Goal: Book appointment/travel/reservation

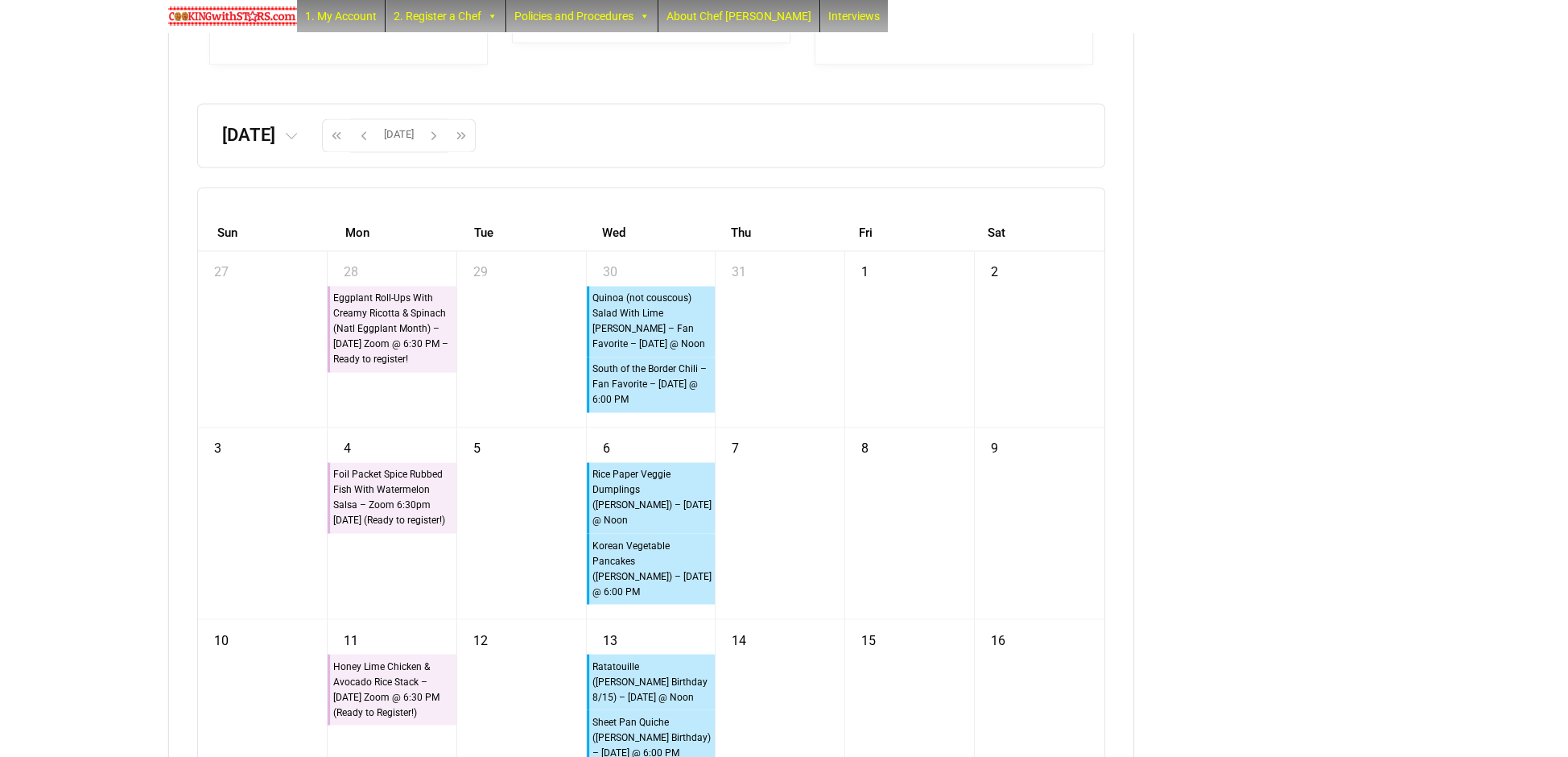
scroll to position [3947, 0]
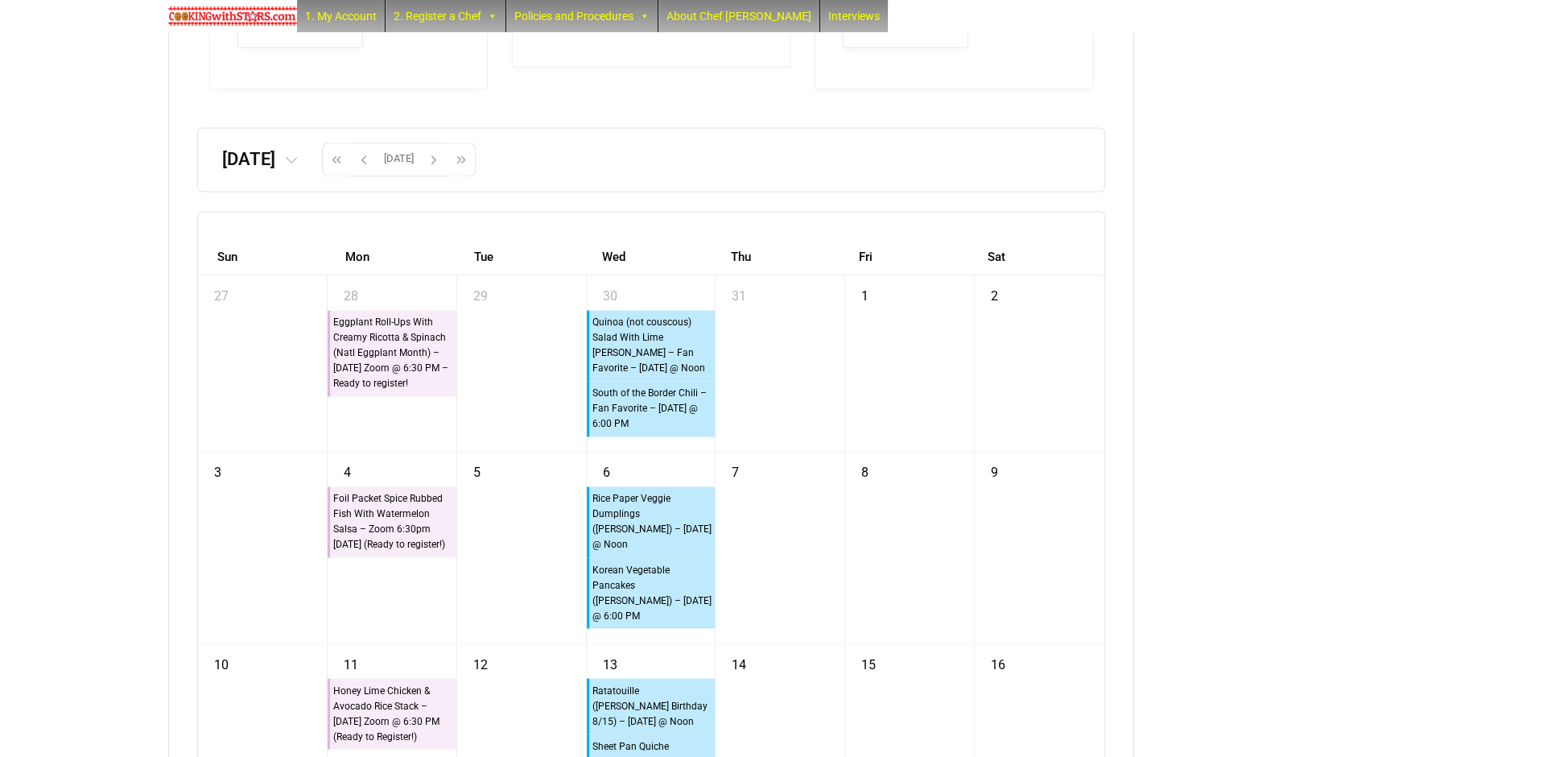
click at [298, 167] on icon at bounding box center [291, 160] width 13 height 13
click at [247, 231] on th "2025" at bounding box center [220, 221] width 55 height 20
click at [223, 245] on tr "‹ [DATE]-[DATE] ›" at bounding box center [219, 225] width 172 height 45
click at [222, 246] on tr "‹ [DATE]-[DATE] ›" at bounding box center [219, 225] width 172 height 45
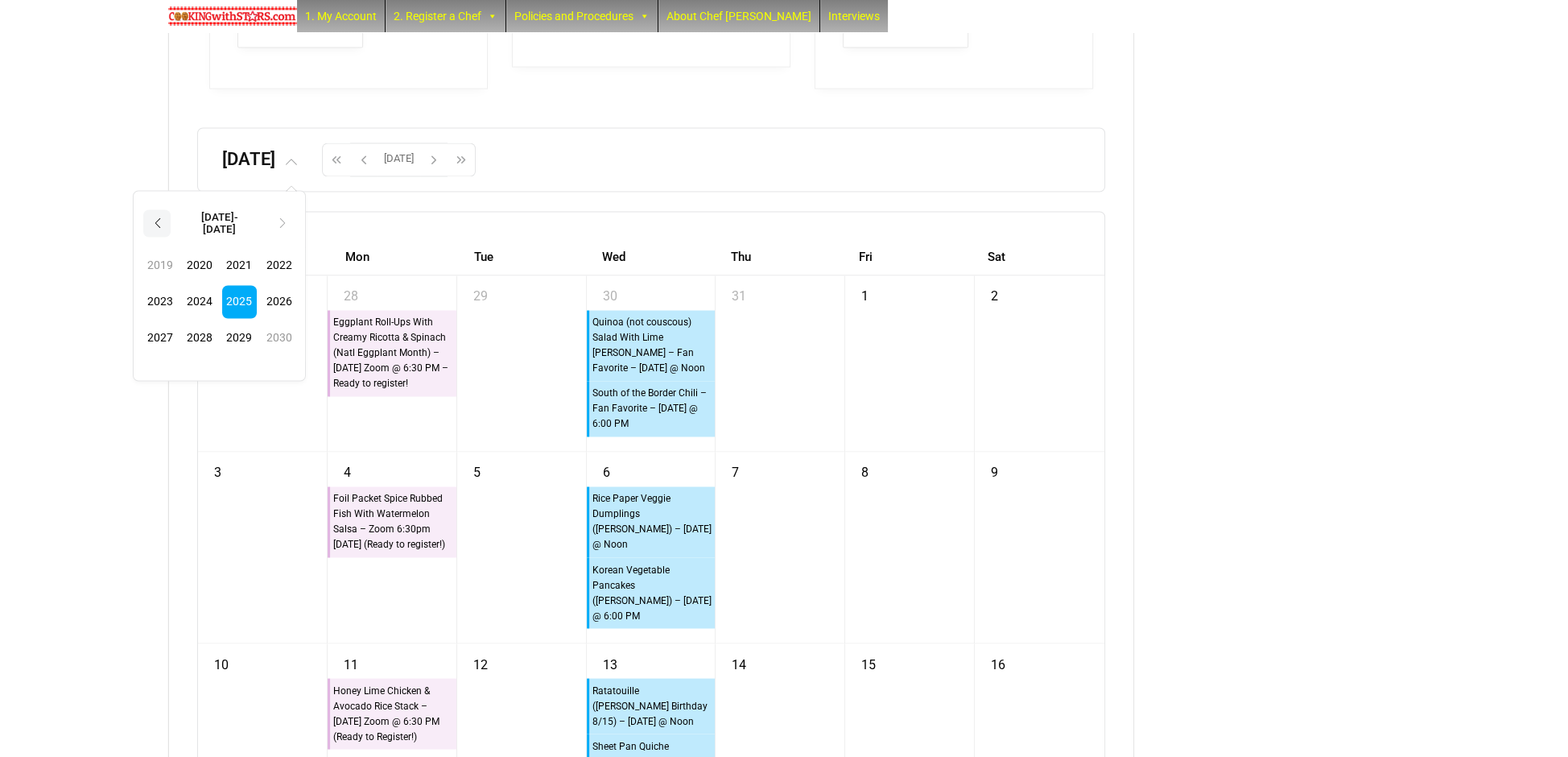
click at [171, 236] on th "‹" at bounding box center [156, 222] width 27 height 27
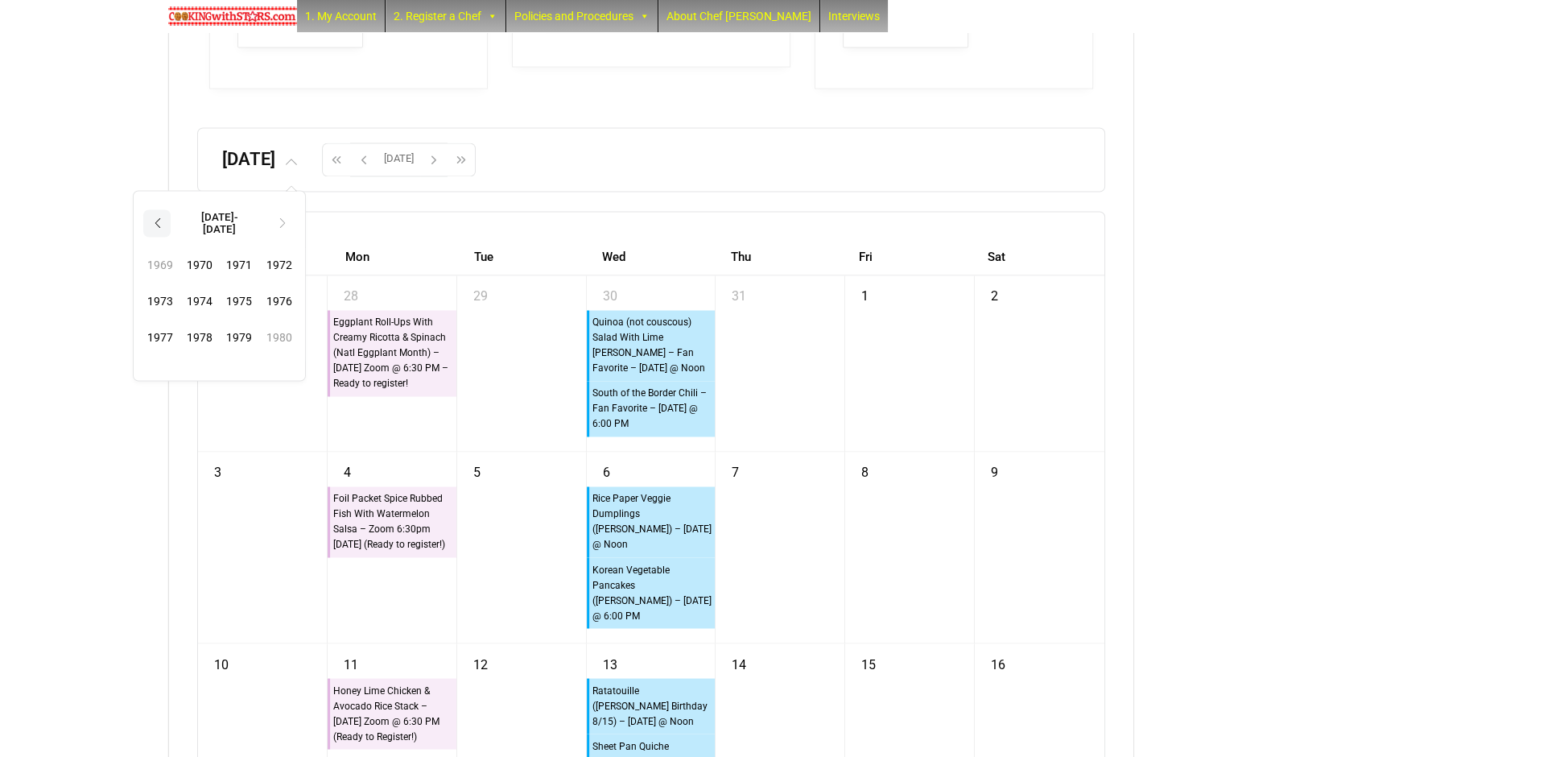
click at [171, 236] on th "‹" at bounding box center [156, 222] width 27 height 27
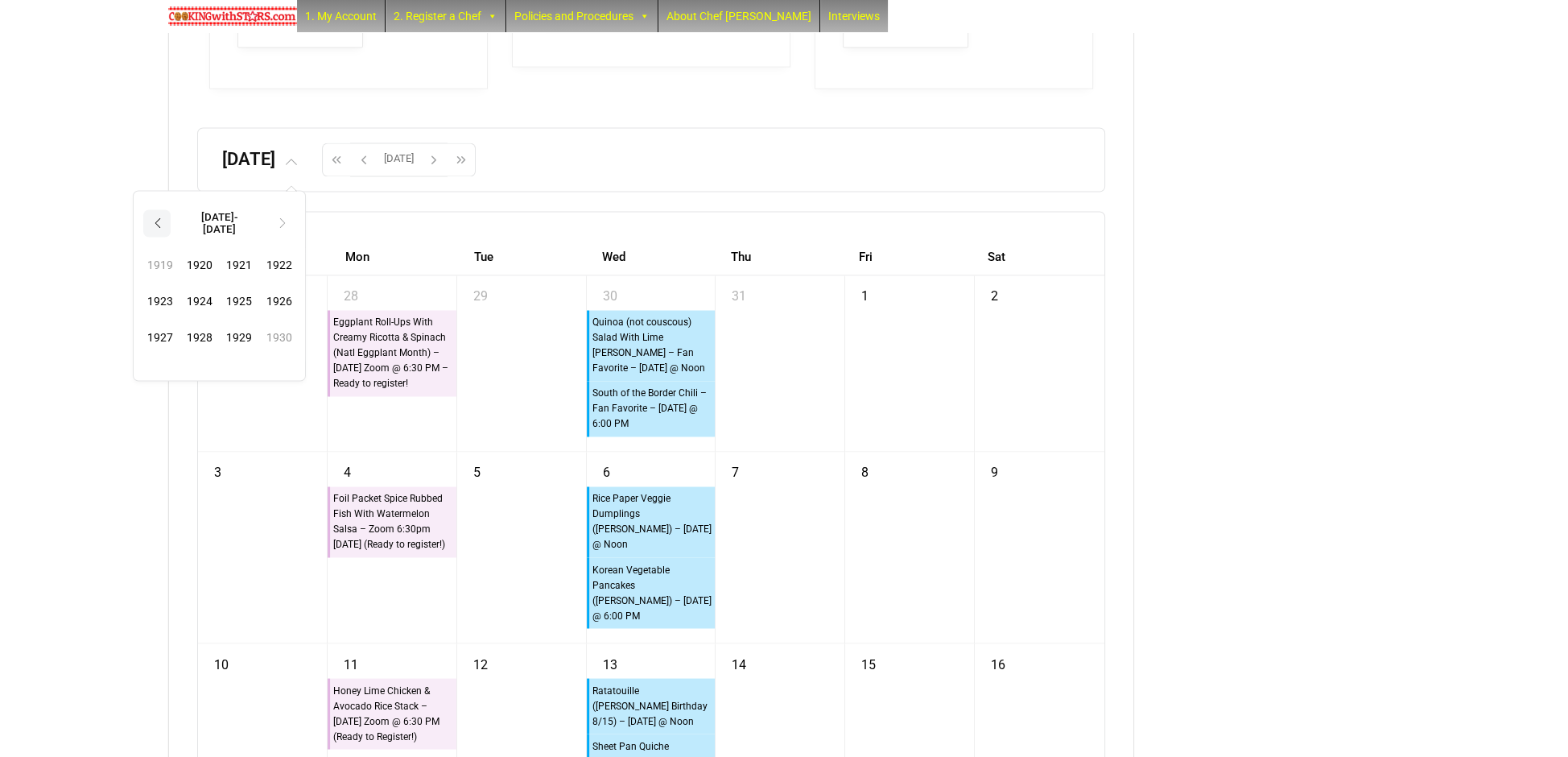
click at [171, 236] on th "‹" at bounding box center [156, 222] width 27 height 27
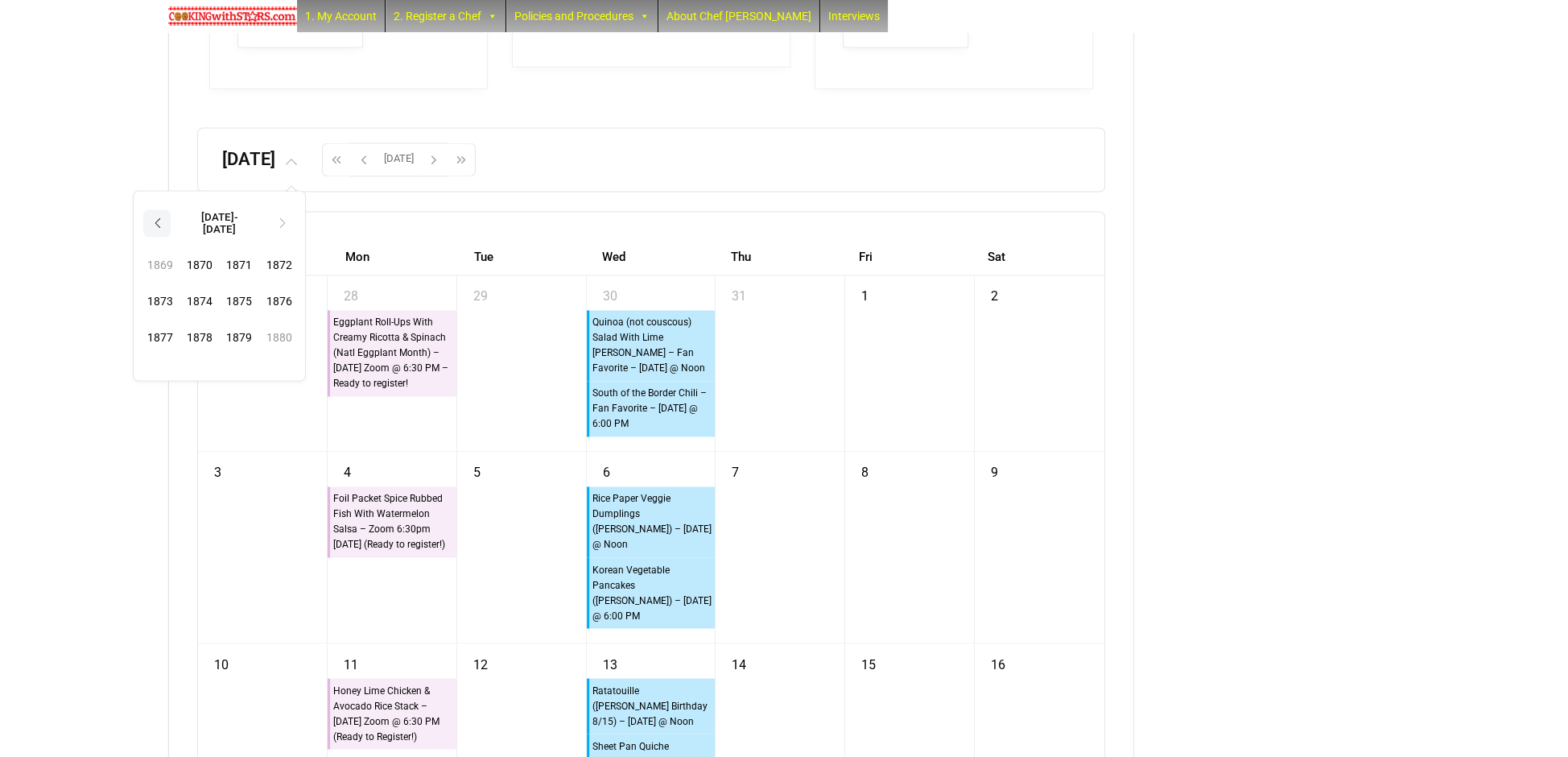
click at [171, 236] on th "‹" at bounding box center [156, 222] width 27 height 27
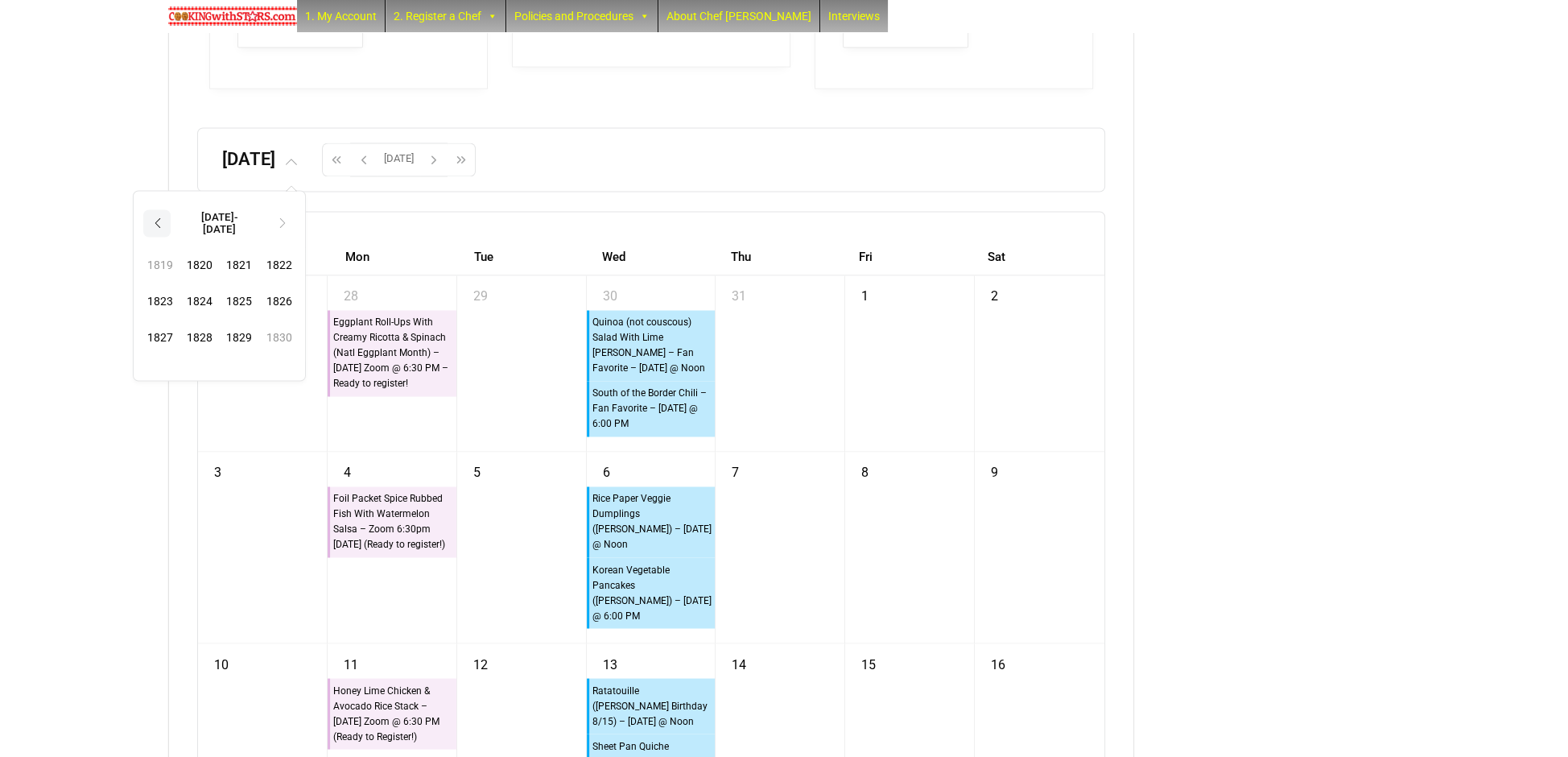
click at [171, 236] on th "‹" at bounding box center [156, 222] width 27 height 27
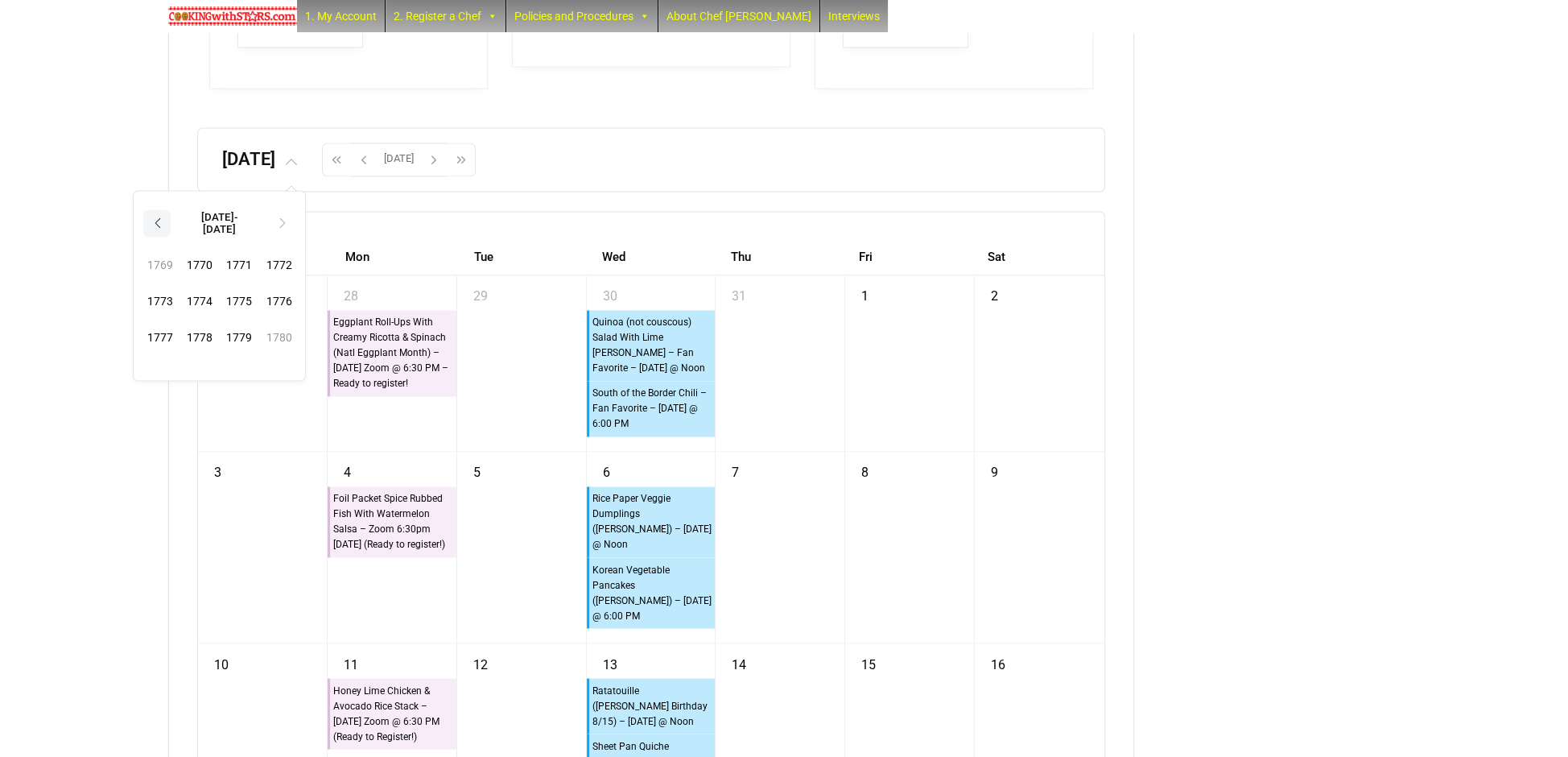
click at [171, 236] on th "‹" at bounding box center [156, 222] width 27 height 27
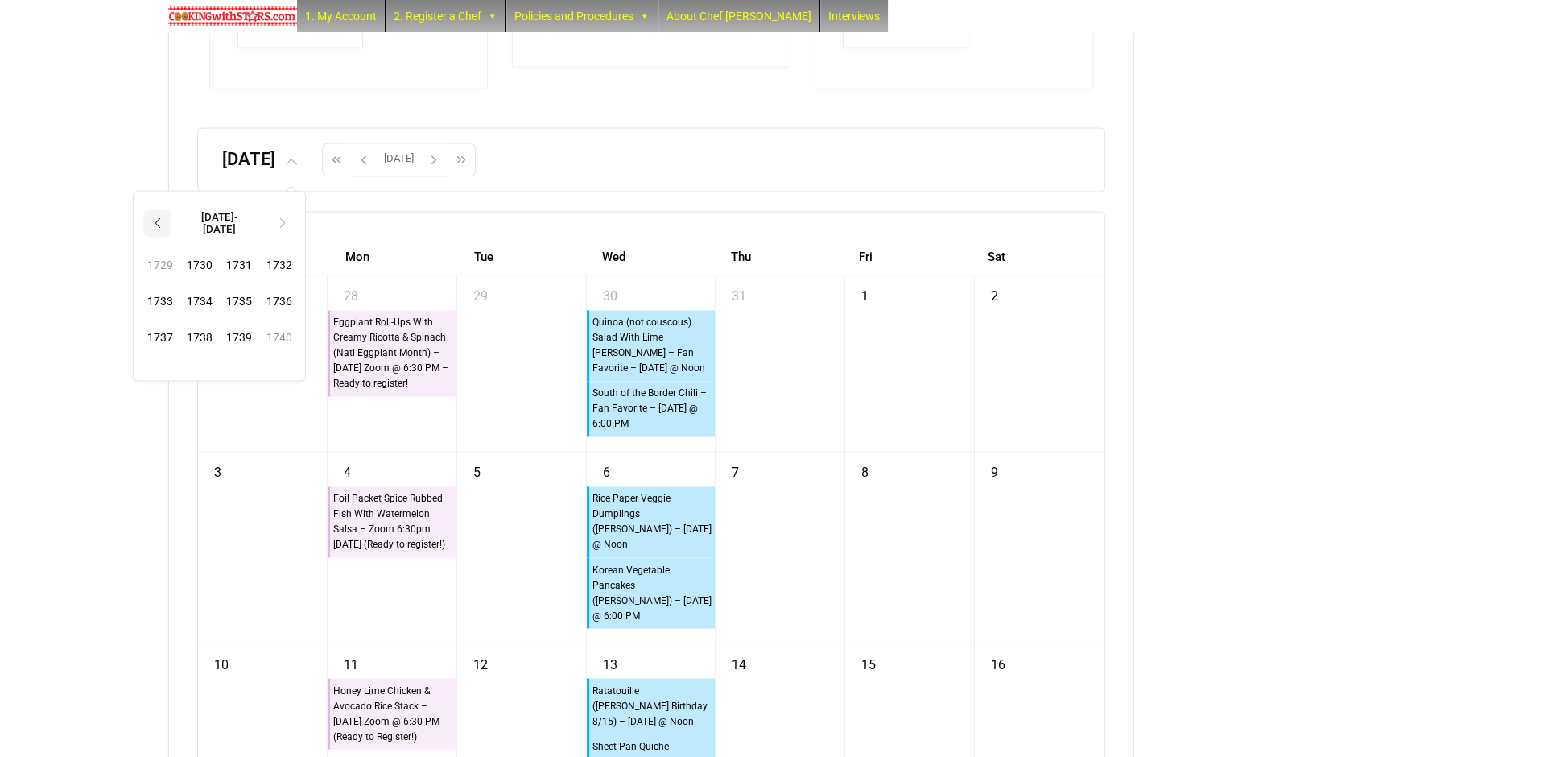
click at [171, 236] on th "‹" at bounding box center [156, 222] width 27 height 27
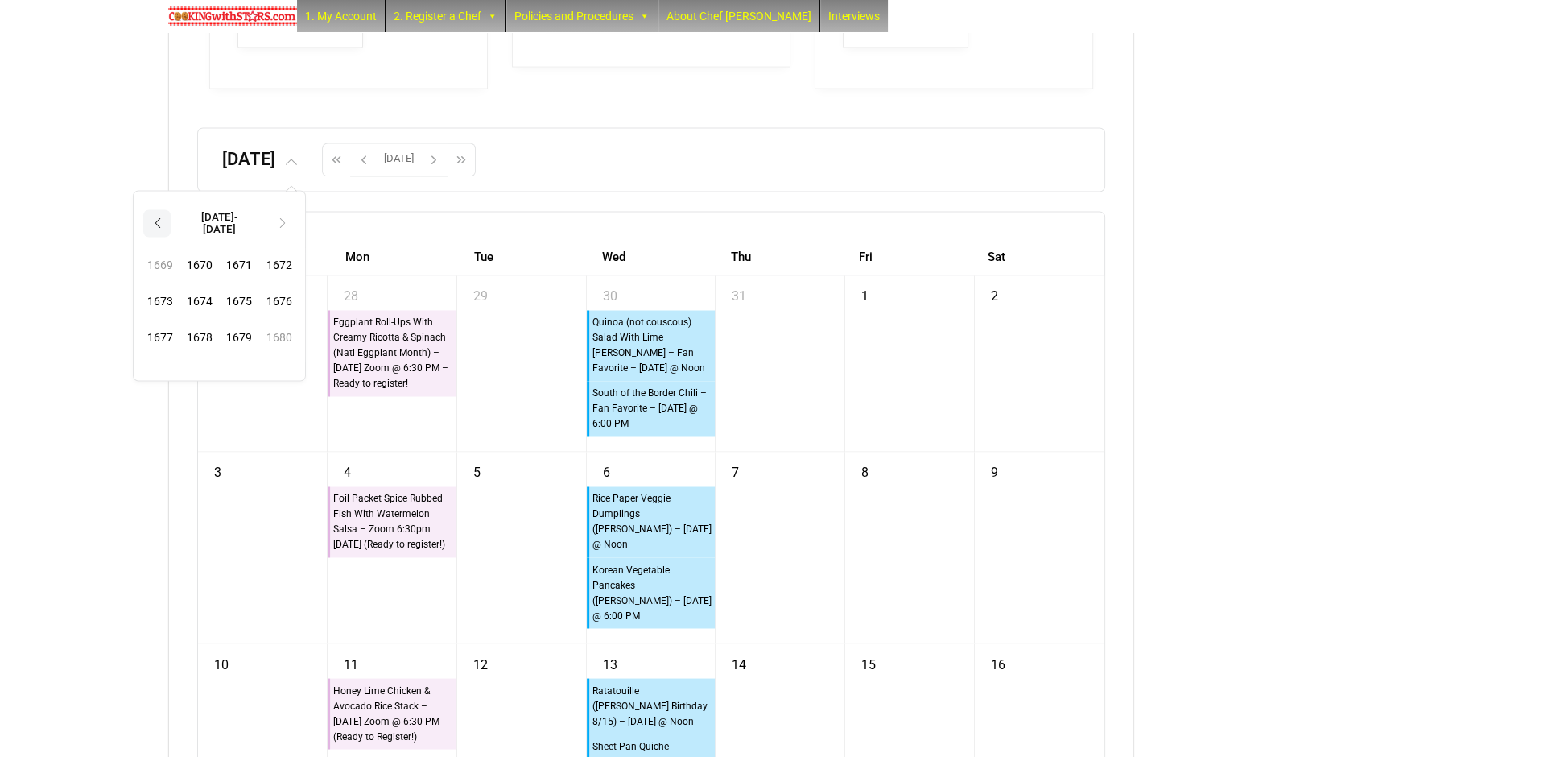
click at [171, 236] on th "‹" at bounding box center [156, 222] width 27 height 27
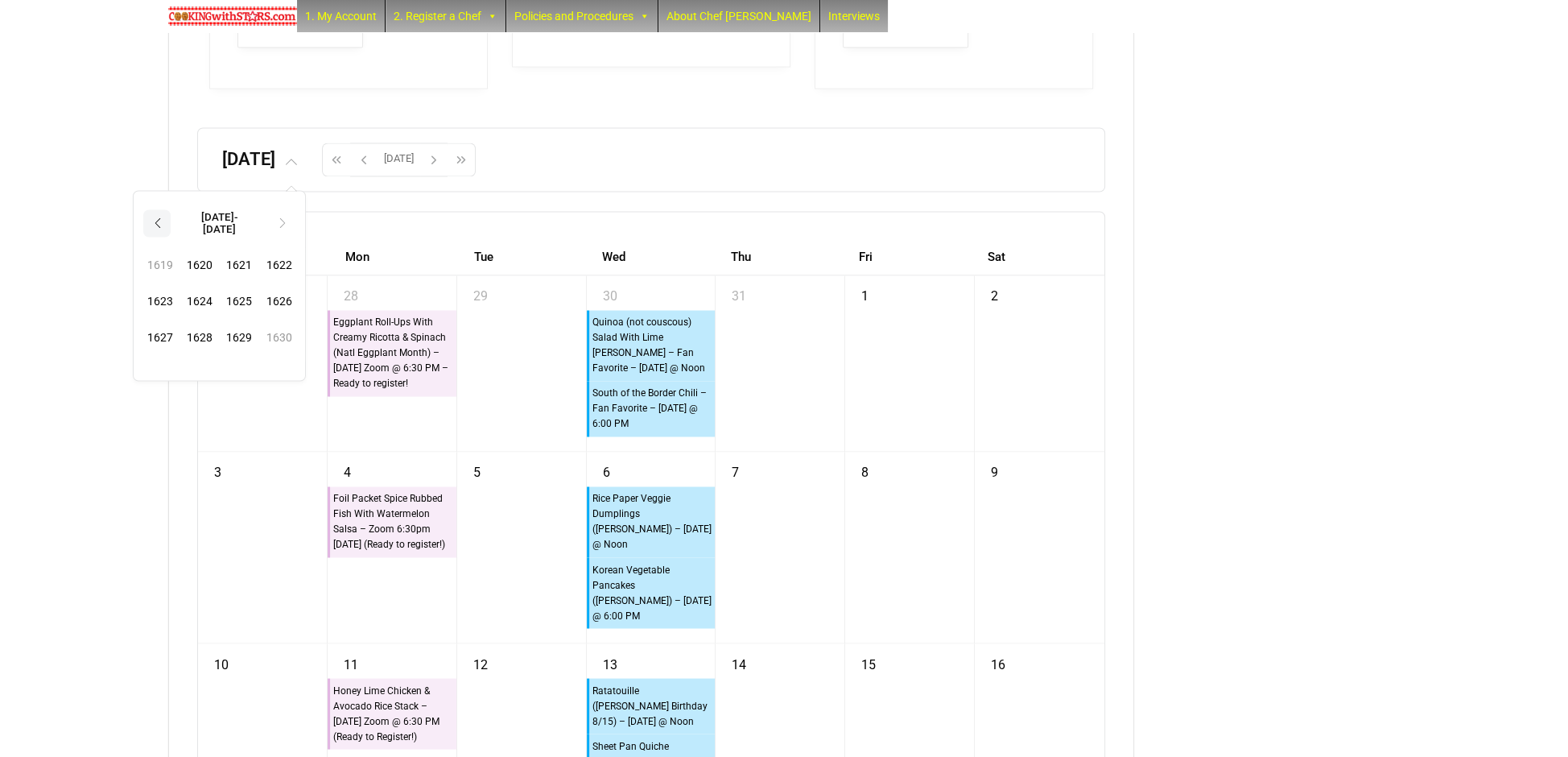
click at [171, 236] on th "‹" at bounding box center [156, 222] width 27 height 27
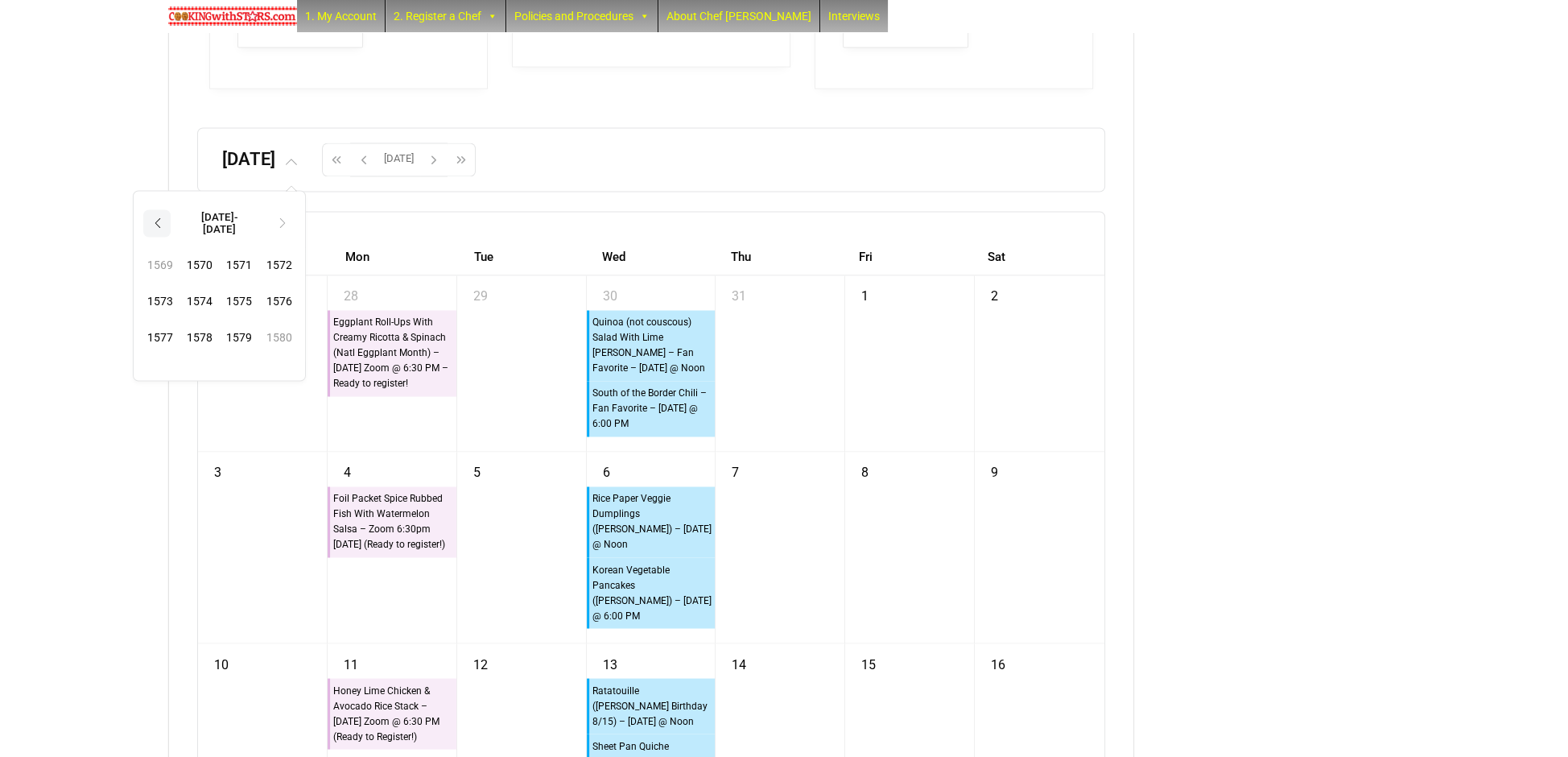
click at [171, 236] on th "‹" at bounding box center [156, 222] width 27 height 27
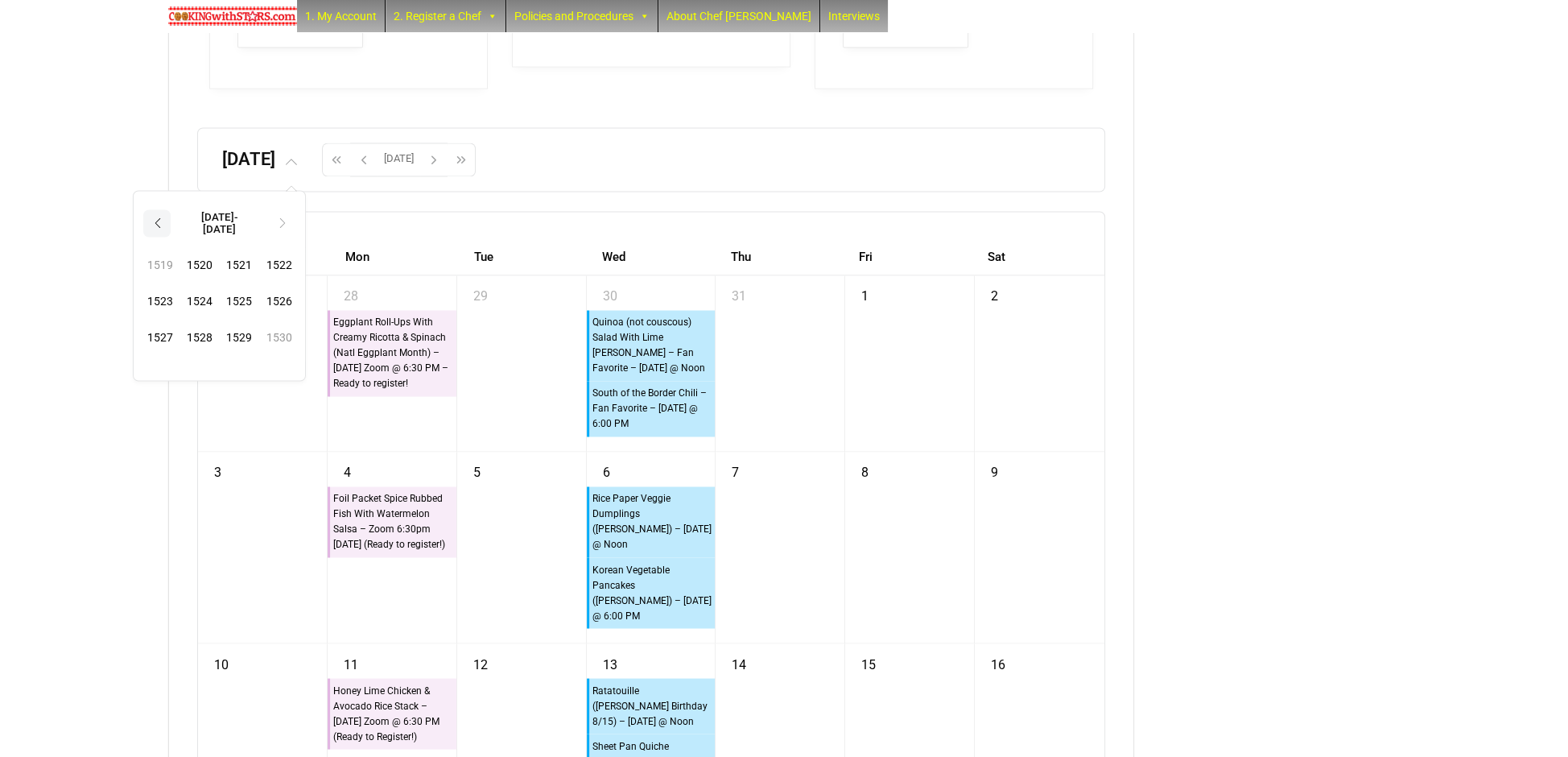
click at [171, 236] on th "‹" at bounding box center [156, 222] width 27 height 27
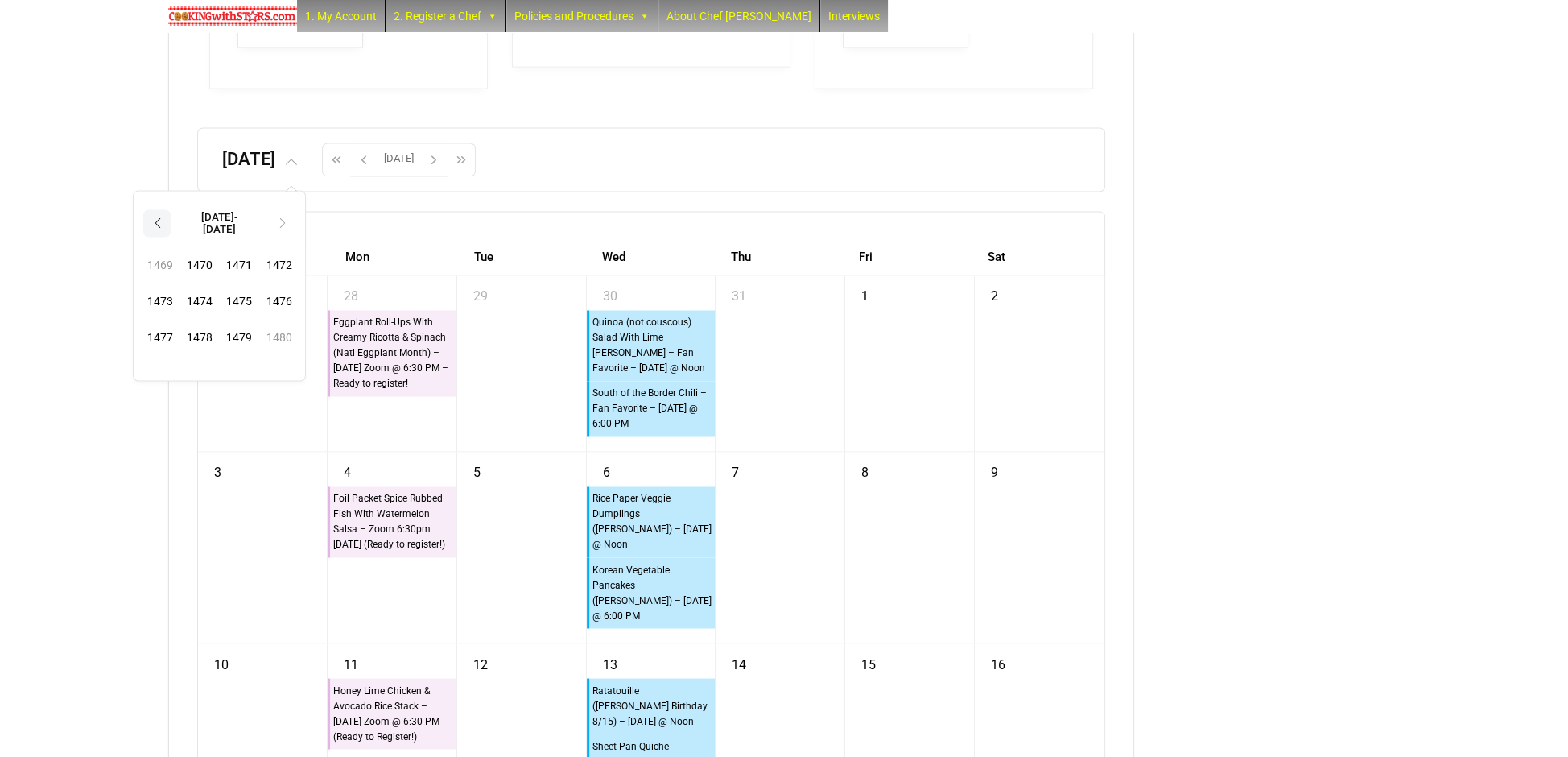
click at [171, 236] on th "‹" at bounding box center [156, 222] width 27 height 27
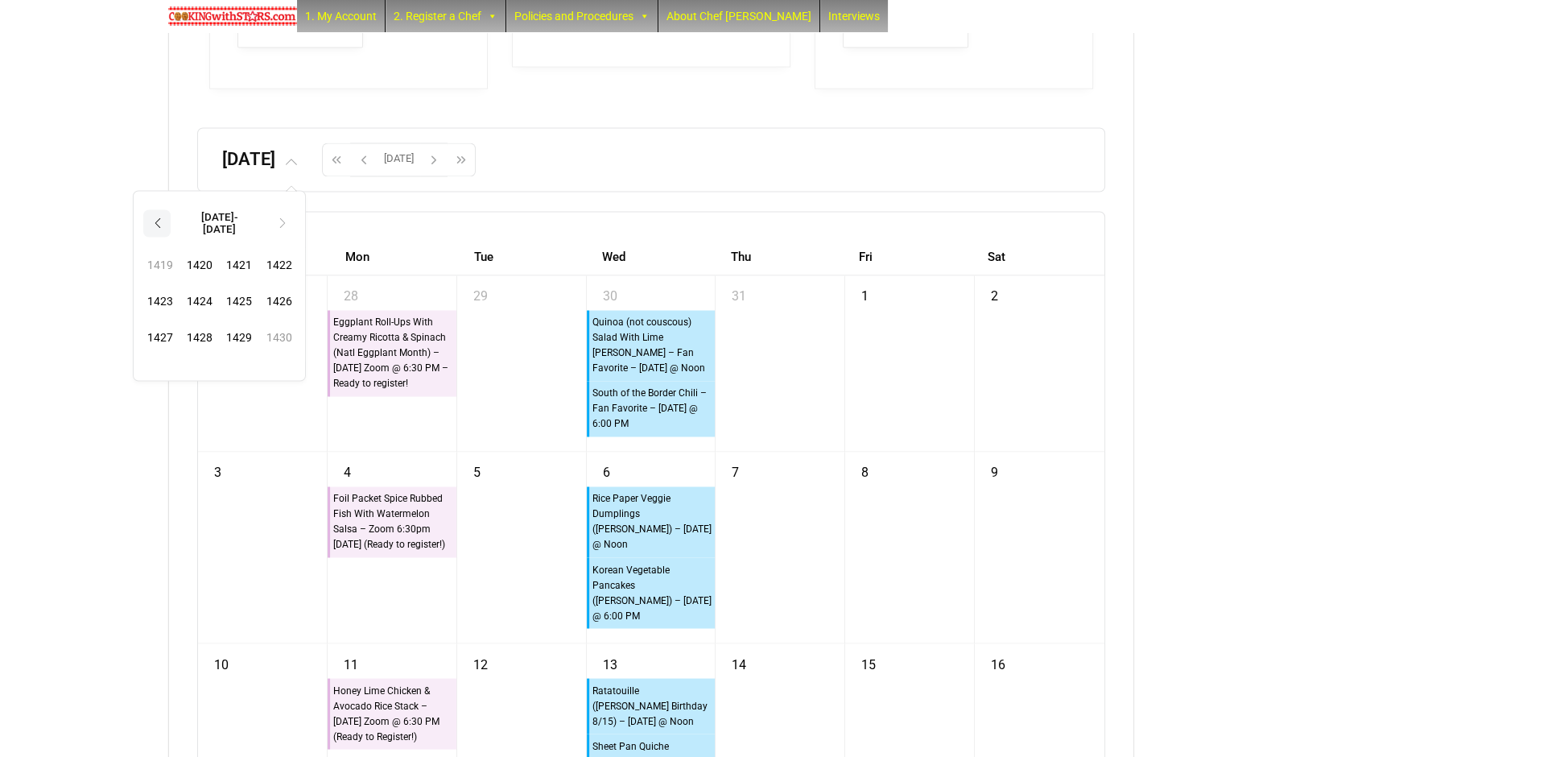
click at [171, 236] on th "‹" at bounding box center [156, 222] width 27 height 27
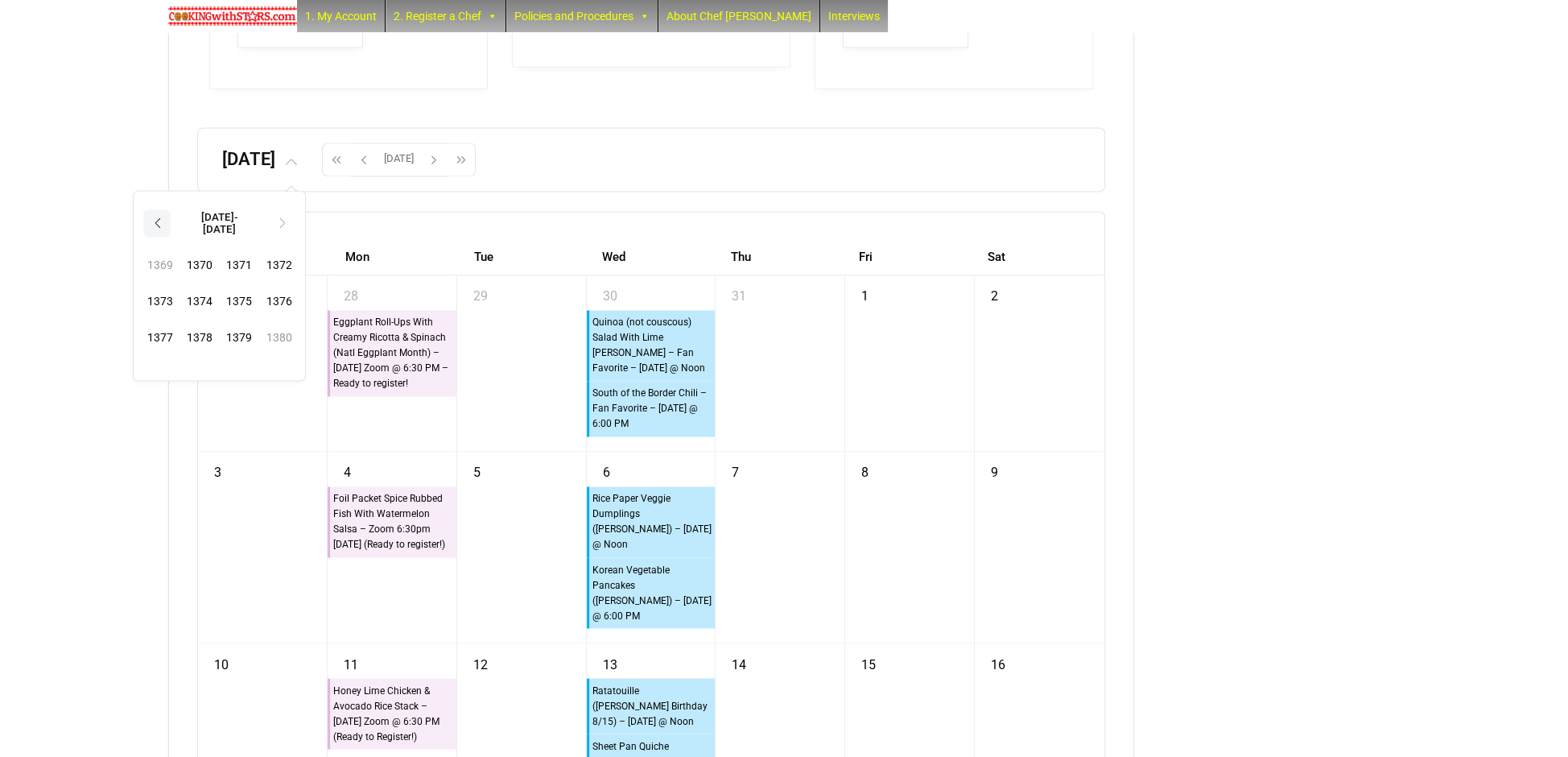
click at [171, 236] on th "‹" at bounding box center [156, 222] width 27 height 27
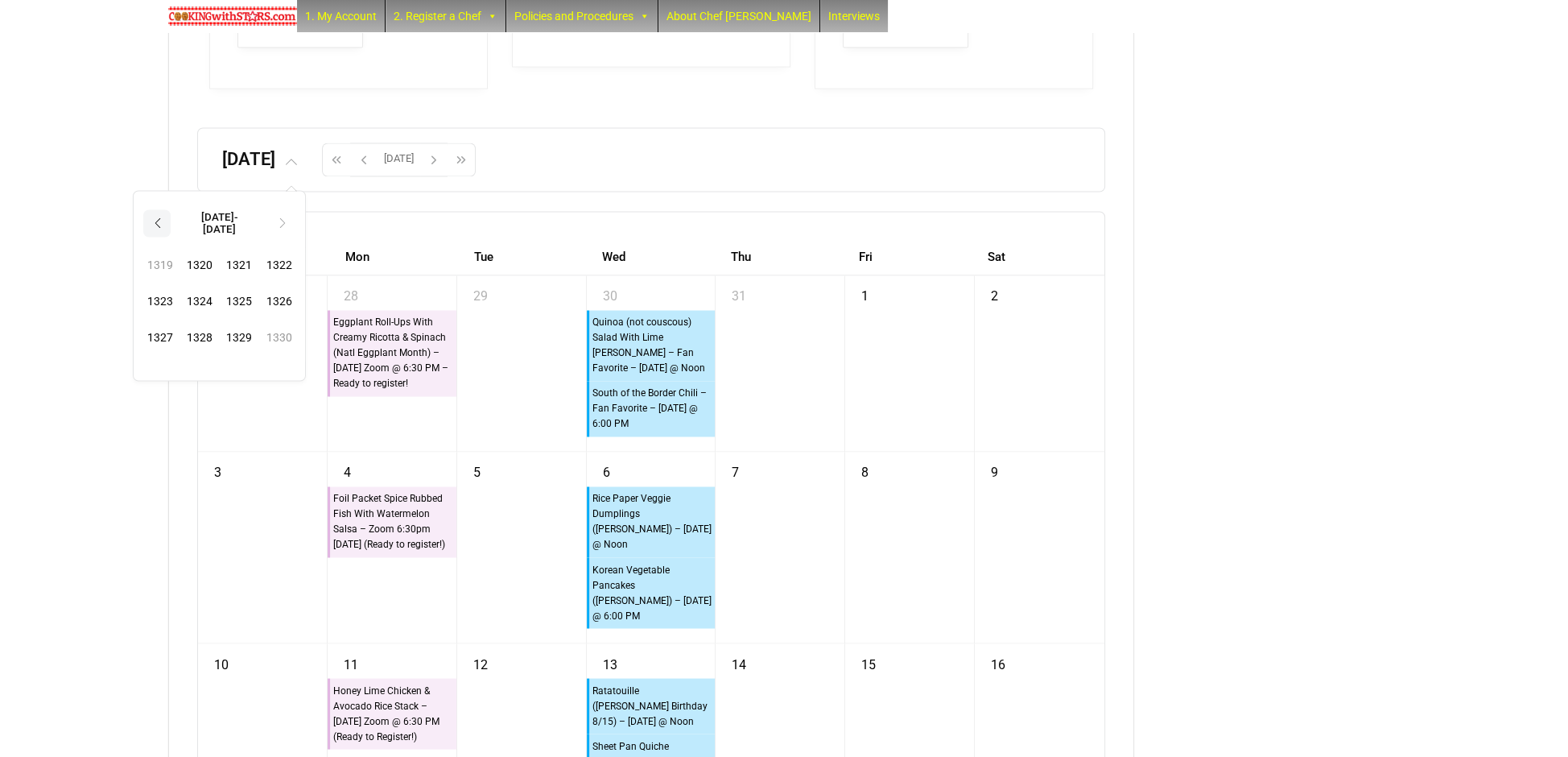
click at [171, 236] on th "‹" at bounding box center [156, 222] width 27 height 27
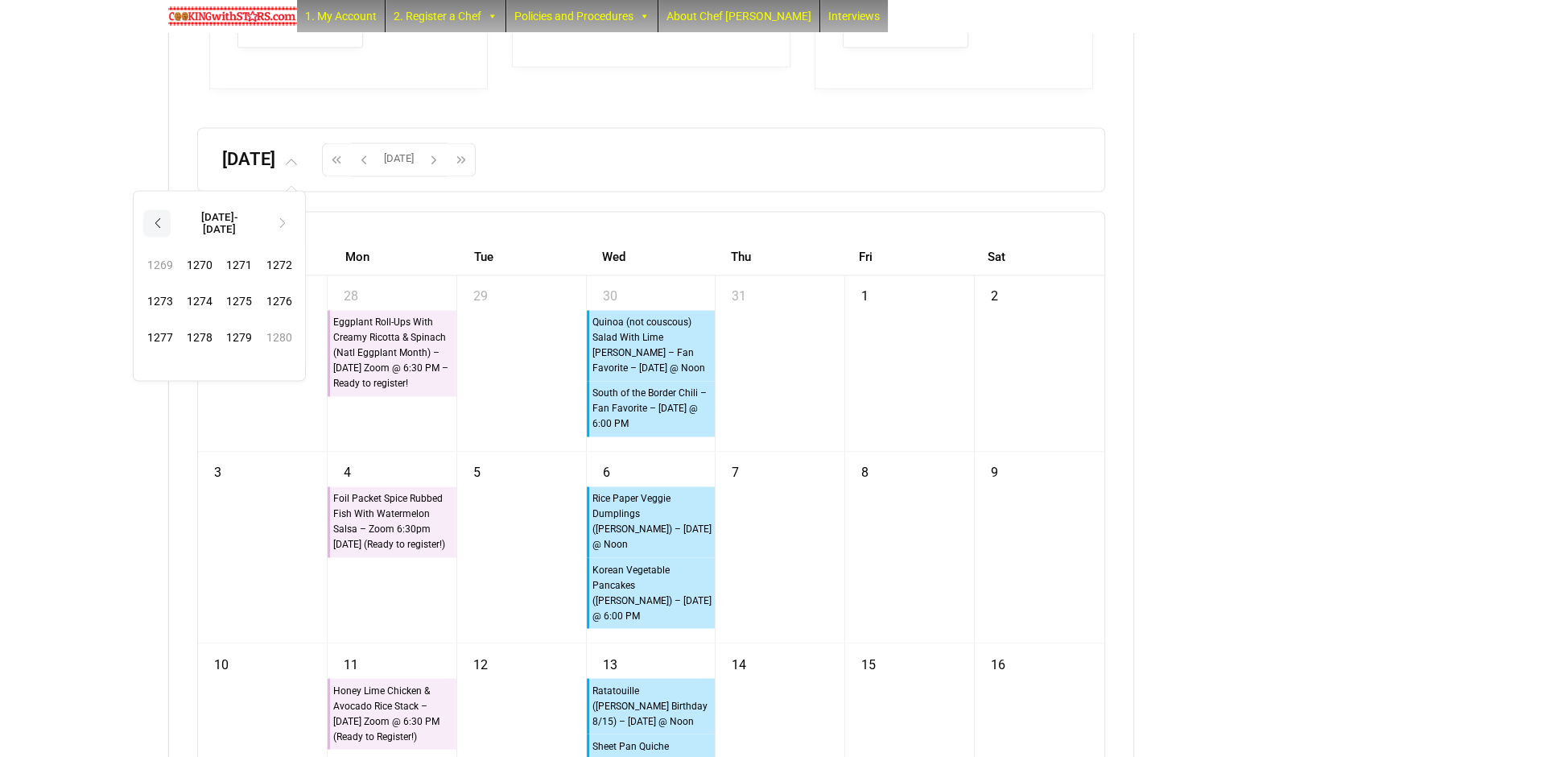
click at [171, 236] on th "‹" at bounding box center [156, 222] width 27 height 27
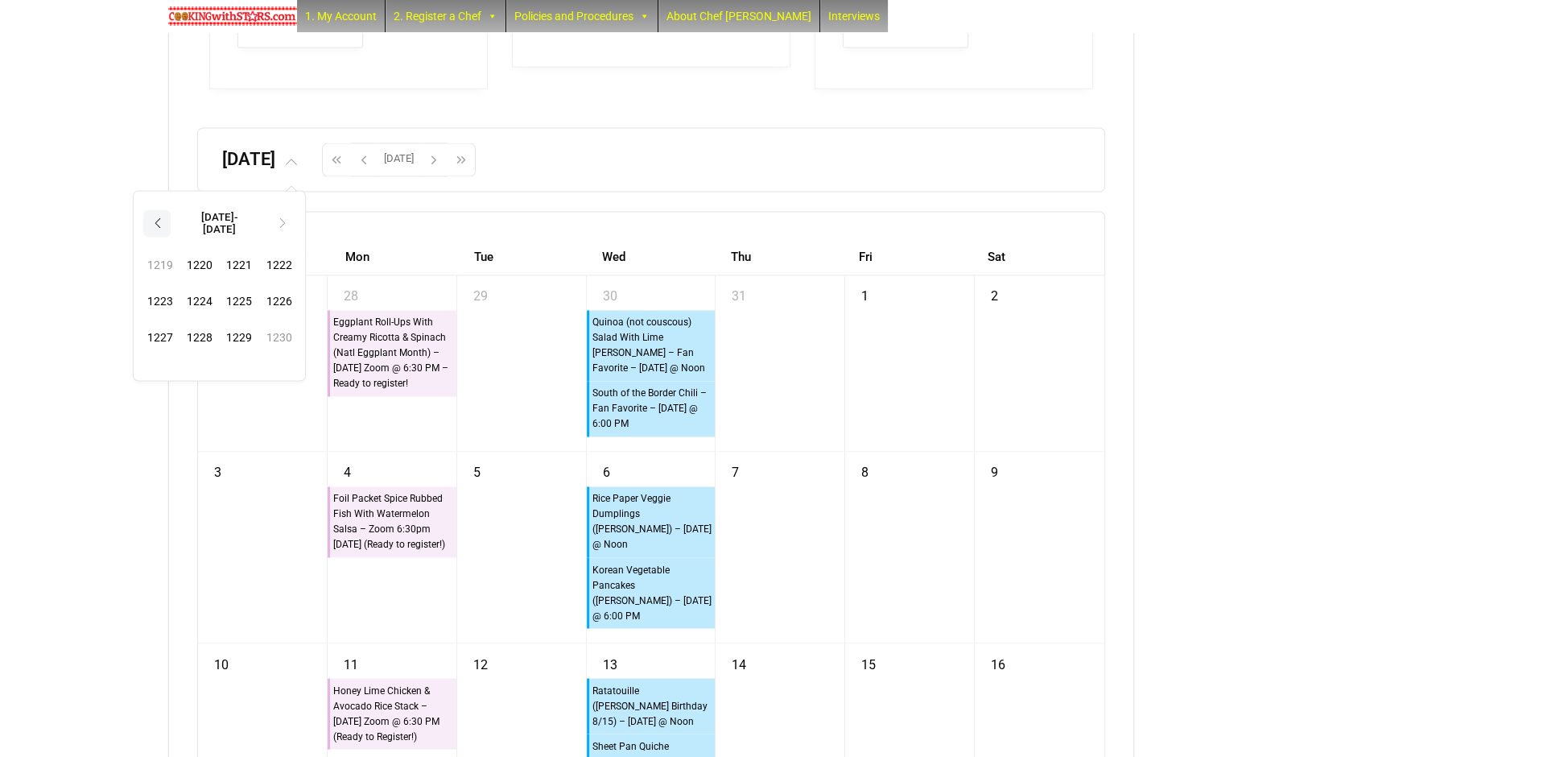
click at [171, 236] on th "‹" at bounding box center [156, 222] width 27 height 27
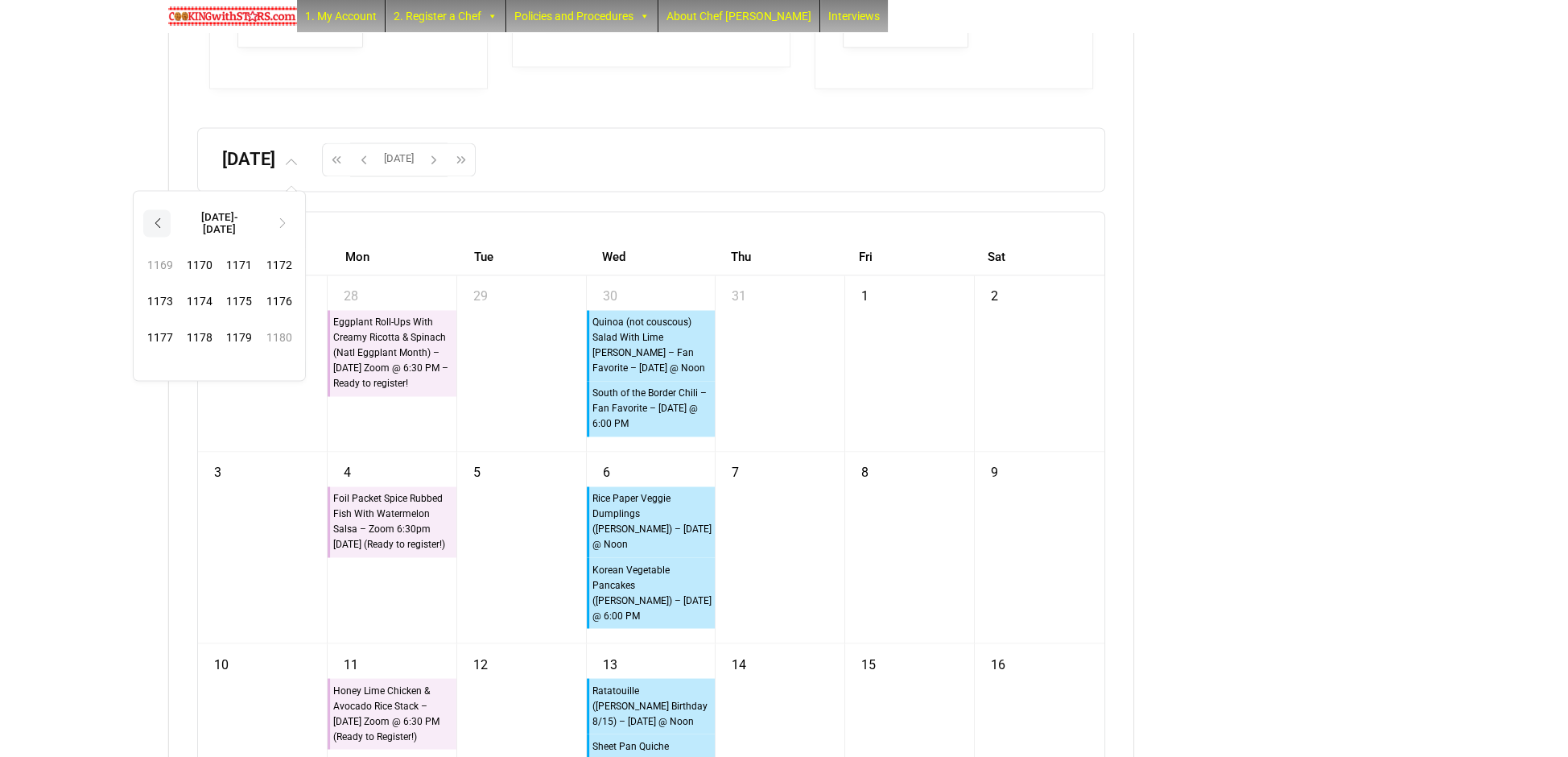
click at [171, 236] on th "‹" at bounding box center [156, 222] width 27 height 27
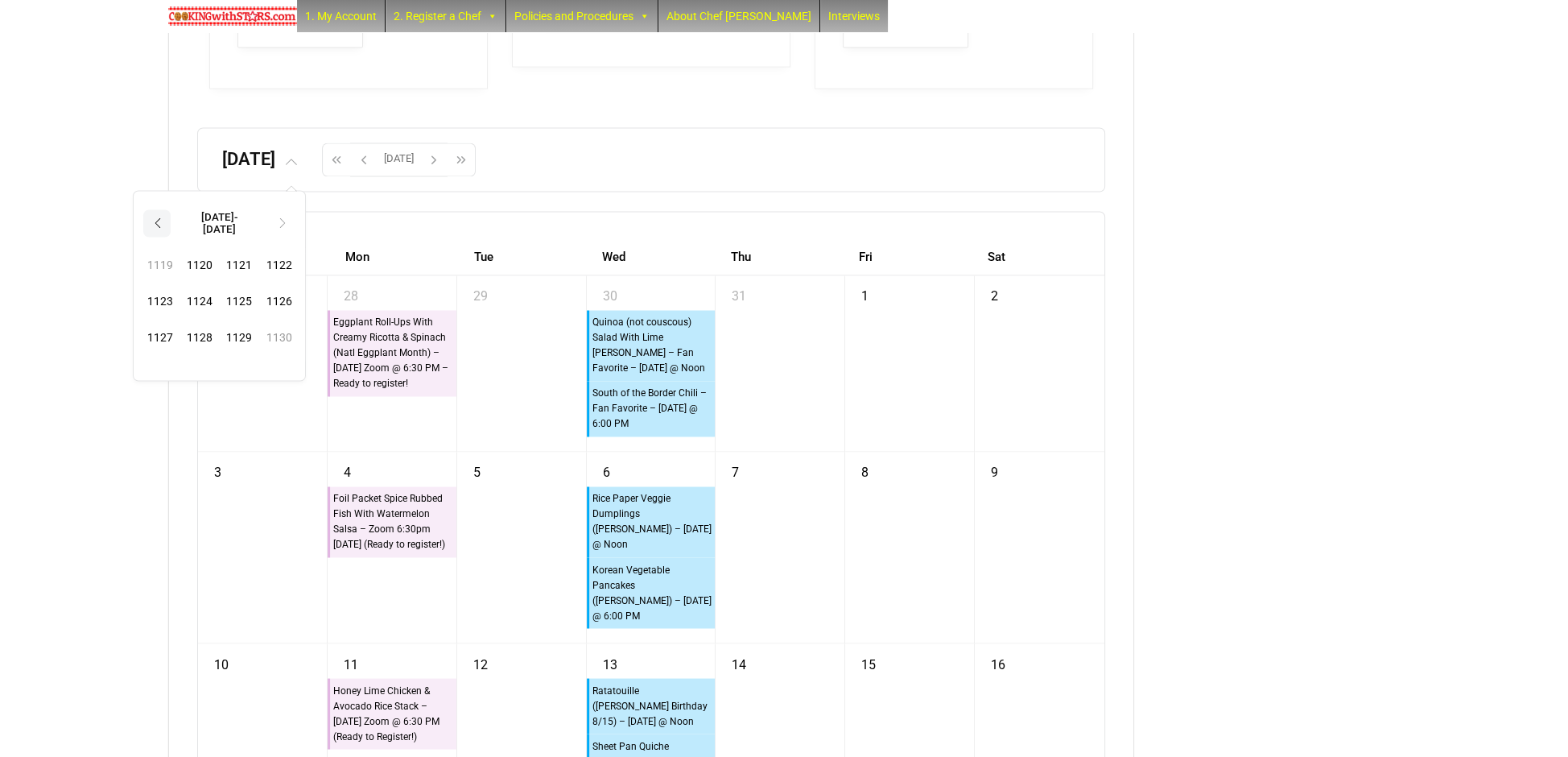
click at [171, 236] on th "‹" at bounding box center [156, 222] width 27 height 27
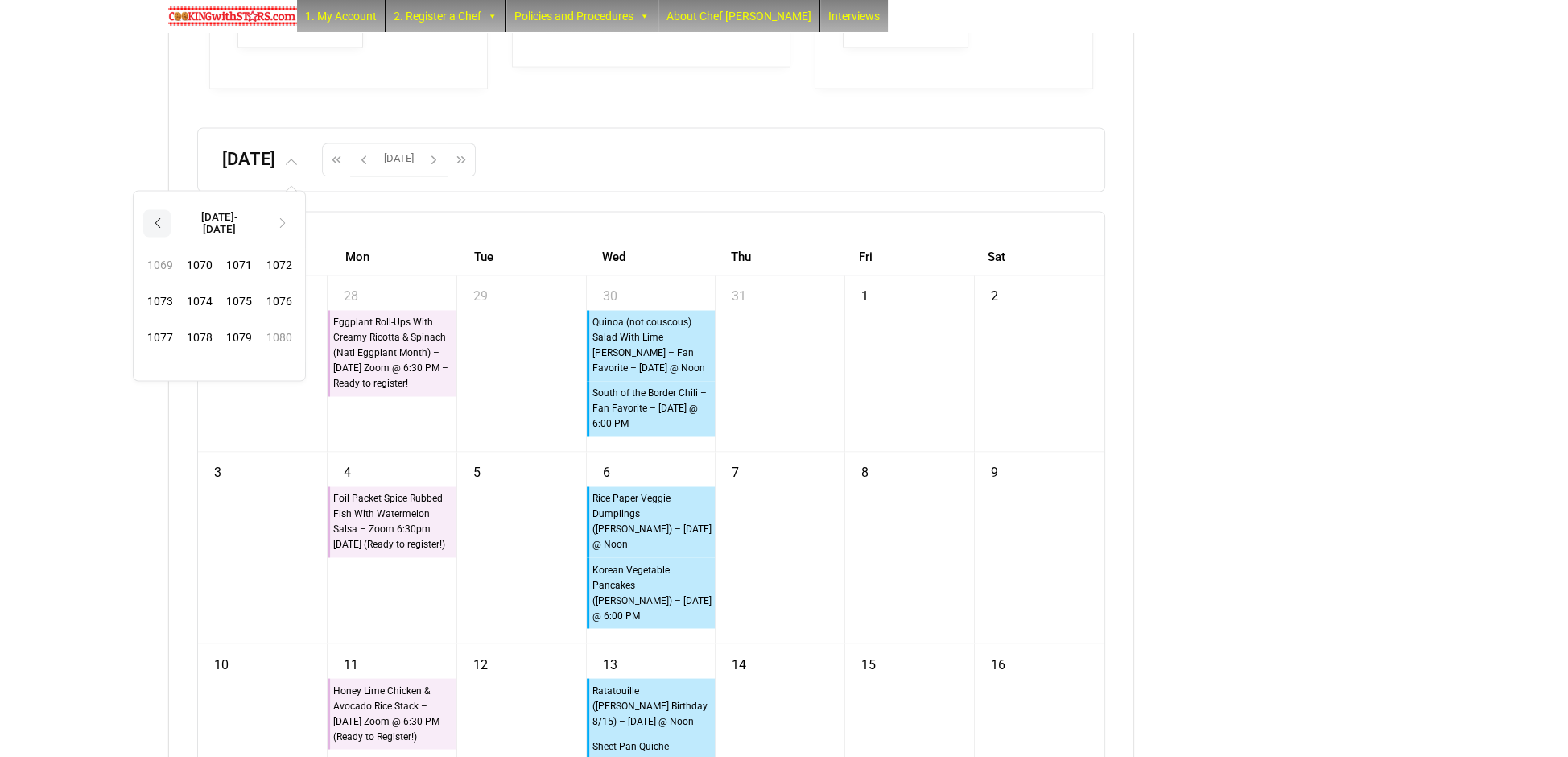
click at [171, 236] on th "‹" at bounding box center [156, 222] width 27 height 27
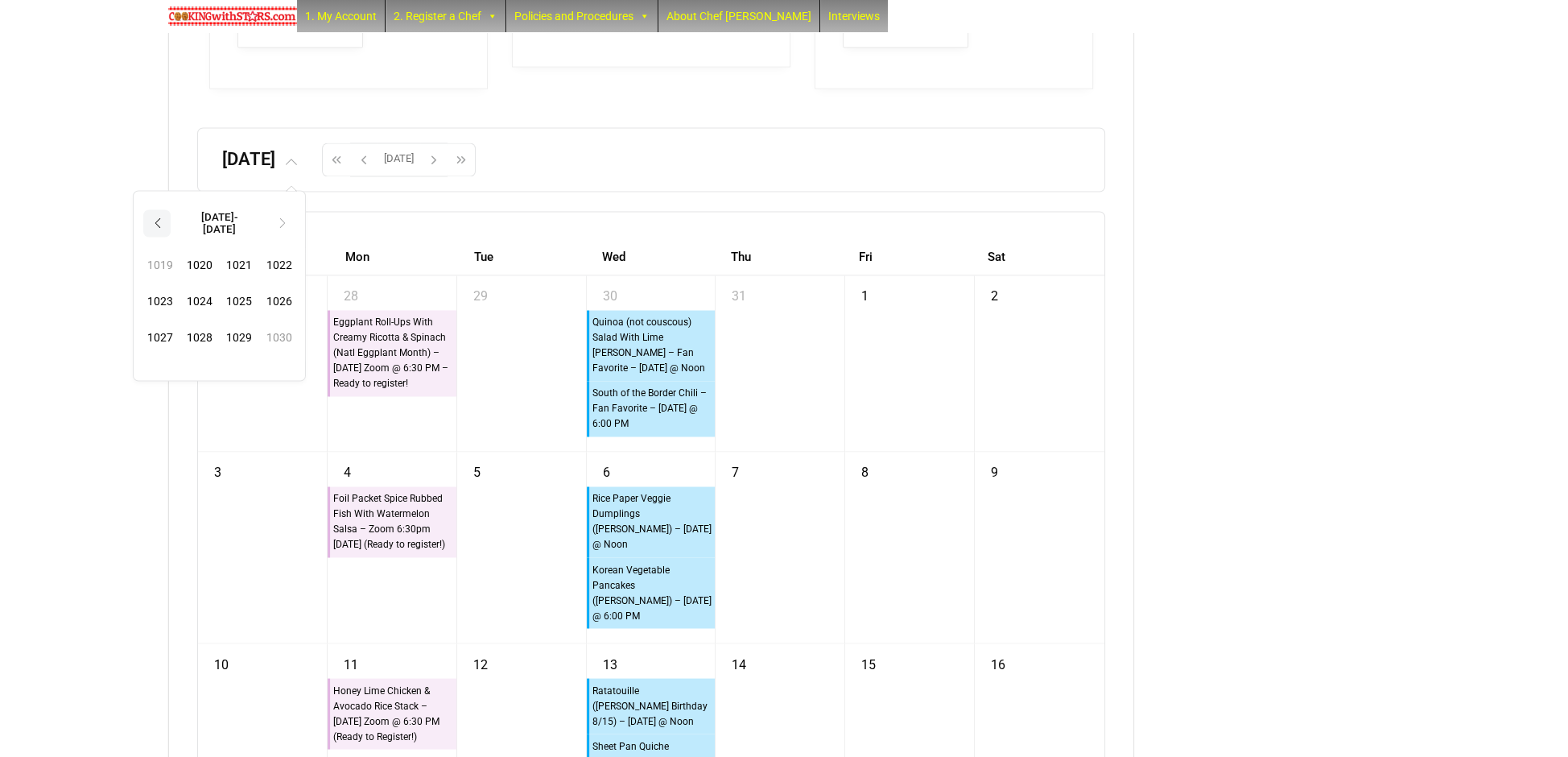
click at [171, 236] on th "‹" at bounding box center [156, 222] width 27 height 27
click at [216, 282] on span "1000" at bounding box center [200, 265] width 35 height 33
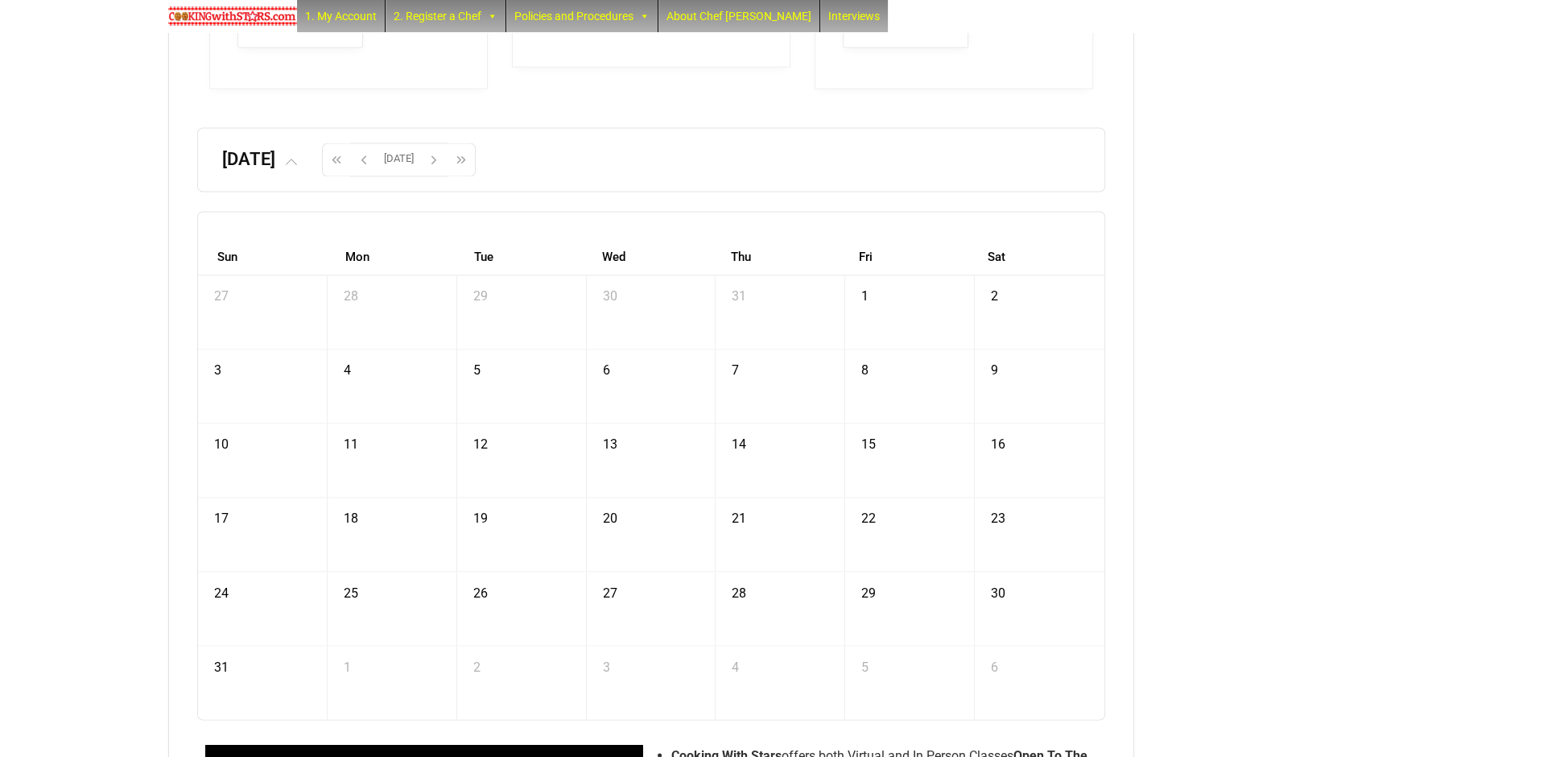
click at [249, 169] on h2 "[DATE] 1000-08 ‹ [DATE] › Su Mo Tu We Th Fr Sa 27 28 29 30 31 1 2 3 4 5 6 7 8 9…" at bounding box center [264, 159] width 84 height 20
click at [306, 169] on span at bounding box center [290, 159] width 31 height 20
click at [229, 284] on td "Jan Feb Mar Apr May Jun [DATE] Aug Sep Oct Nov Dec" at bounding box center [219, 299] width 172 height 114
click at [177, 277] on span "Jan" at bounding box center [160, 261] width 35 height 33
